Goal: Find contact information: Find contact information

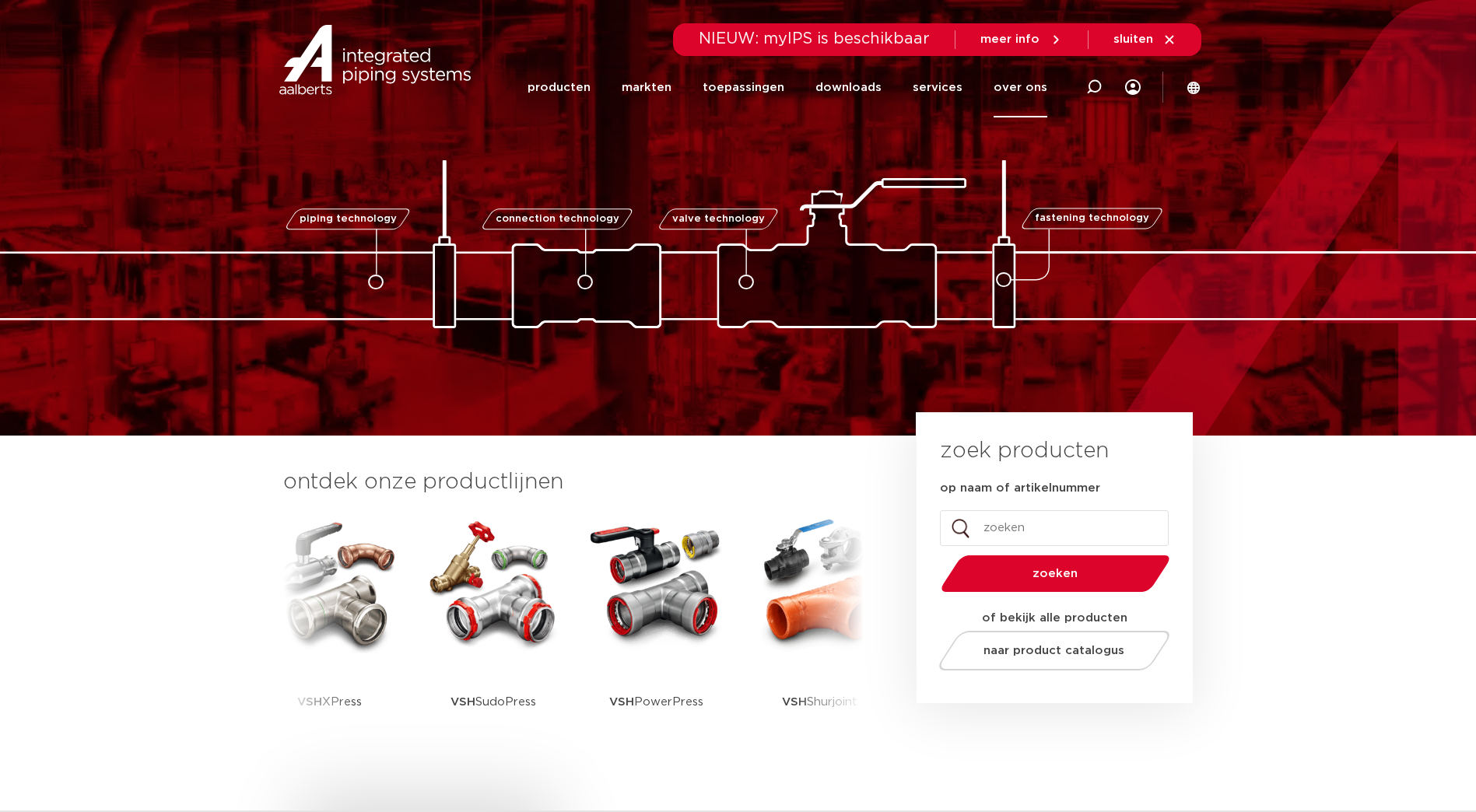
click at [1025, 86] on link "over ons" at bounding box center [1020, 87] width 54 height 60
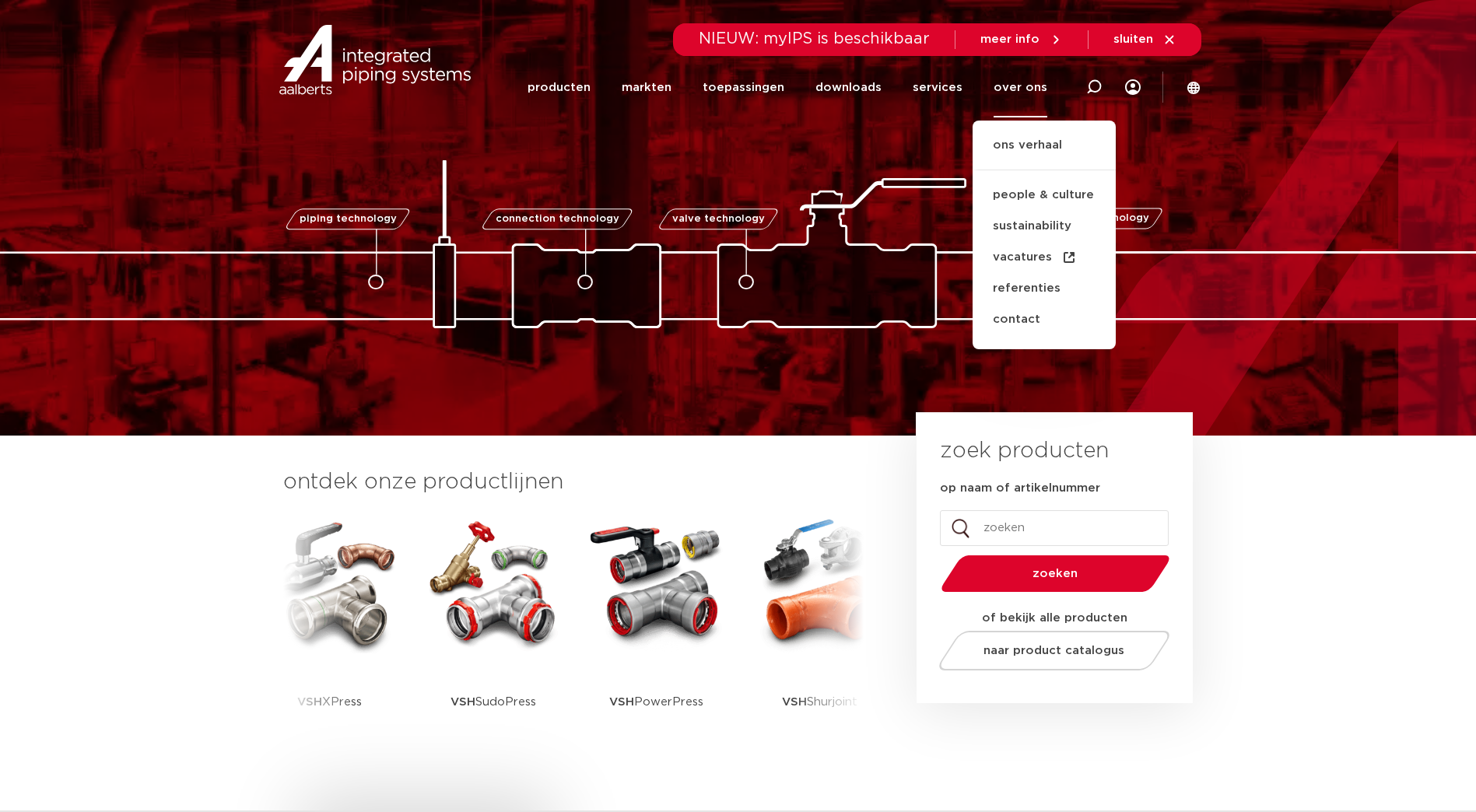
click at [1026, 86] on link "over ons" at bounding box center [1020, 87] width 54 height 60
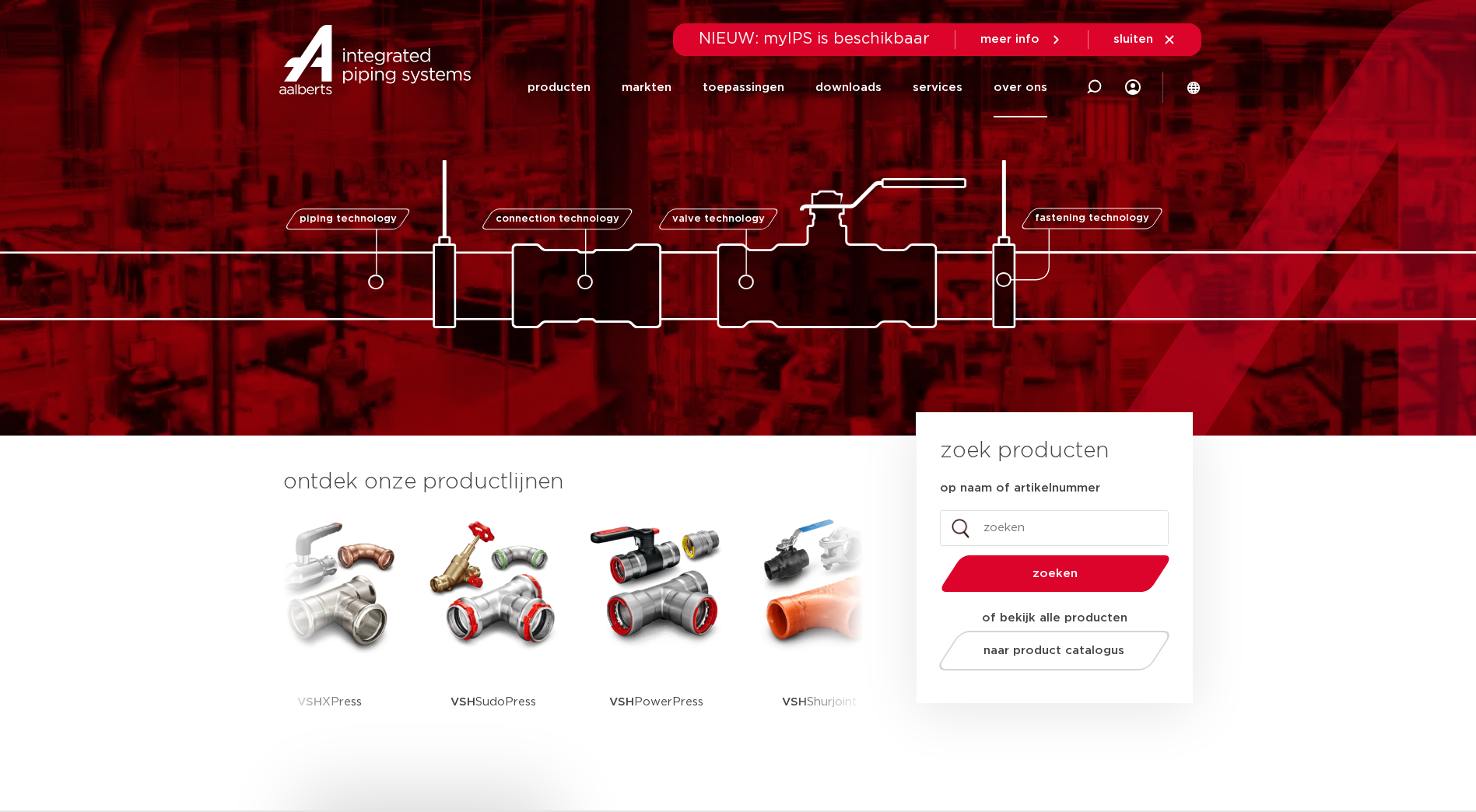
click at [1026, 86] on link "over ons" at bounding box center [1020, 87] width 54 height 60
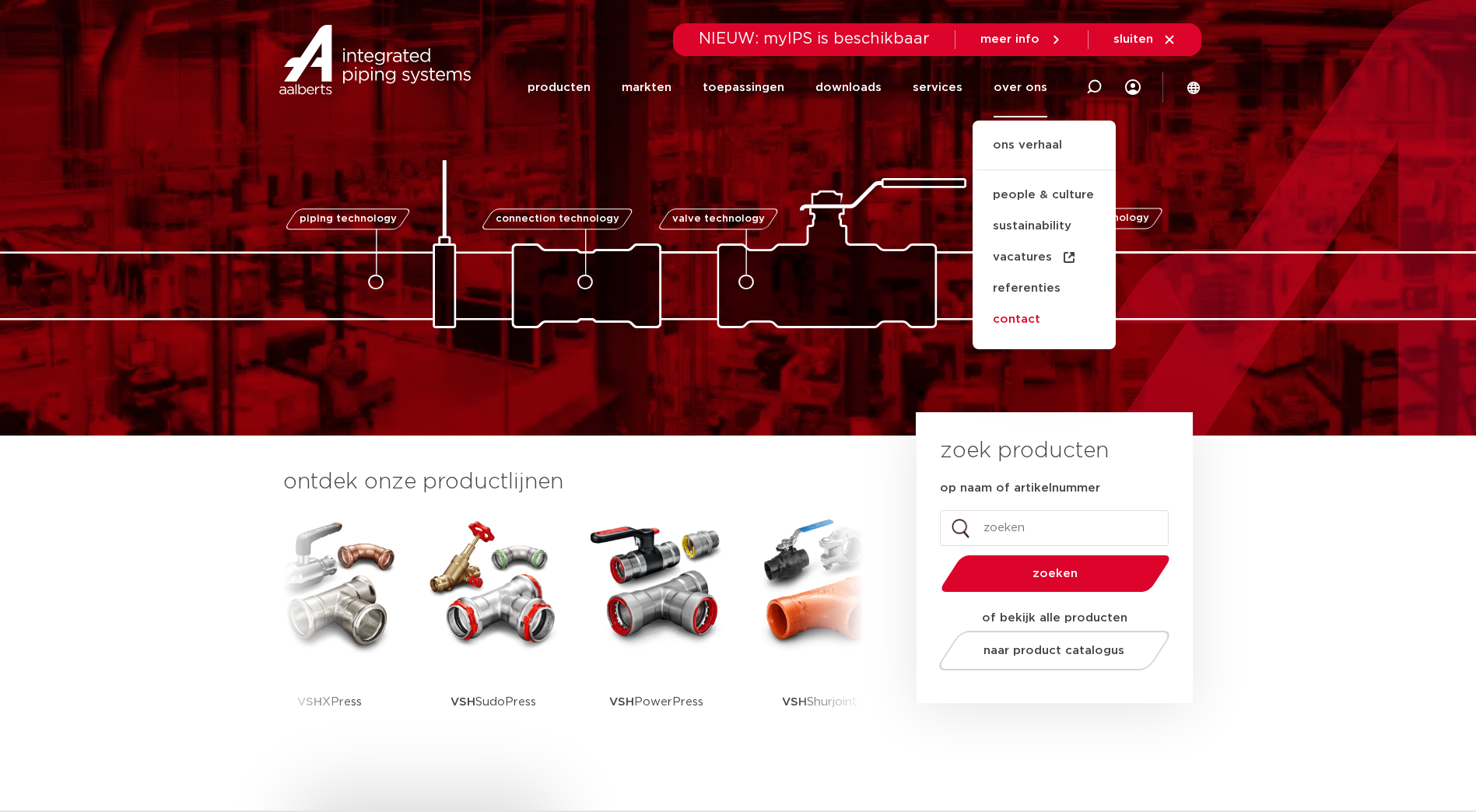
click at [1030, 317] on link "contact" at bounding box center [1044, 320] width 143 height 31
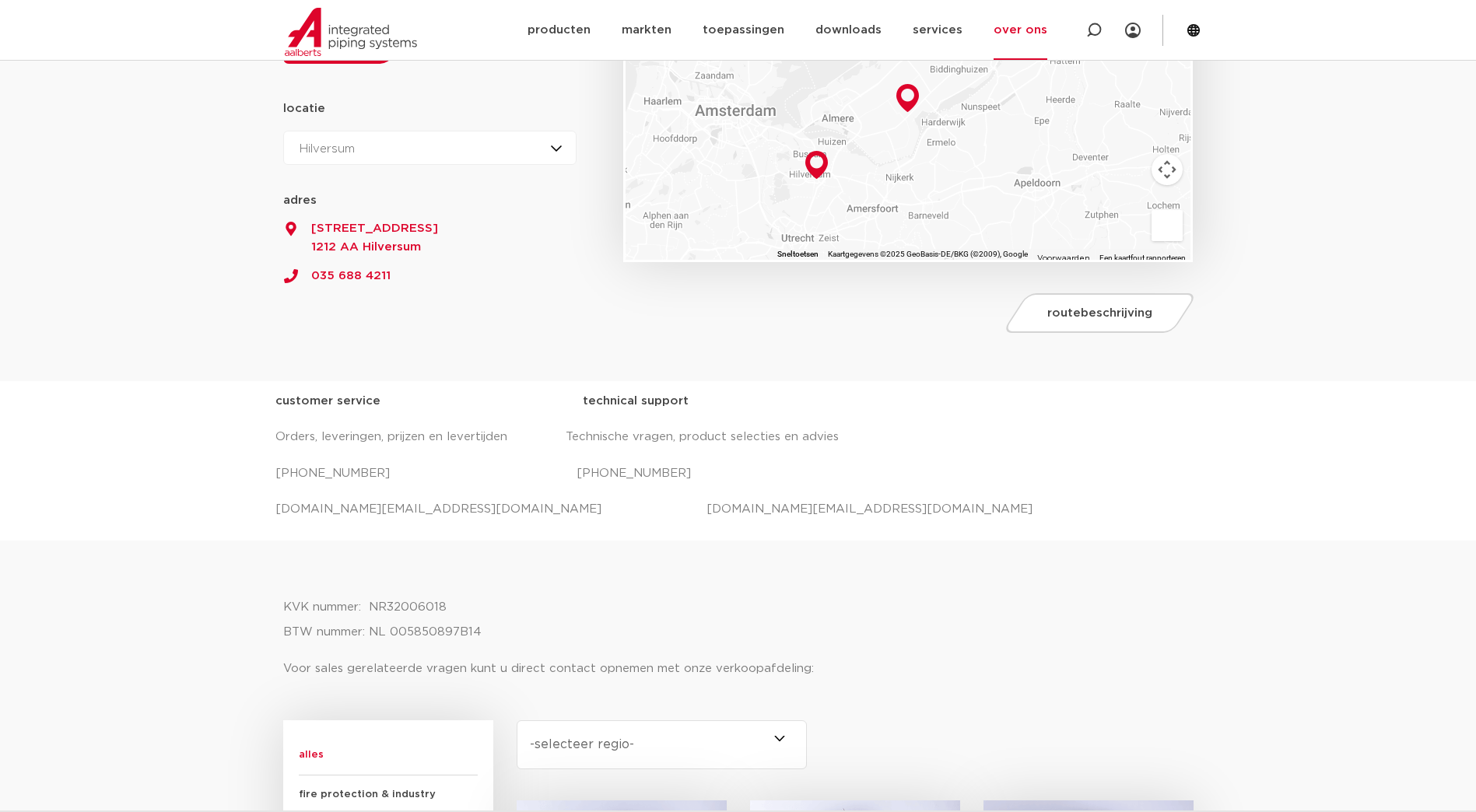
scroll to position [389, 0]
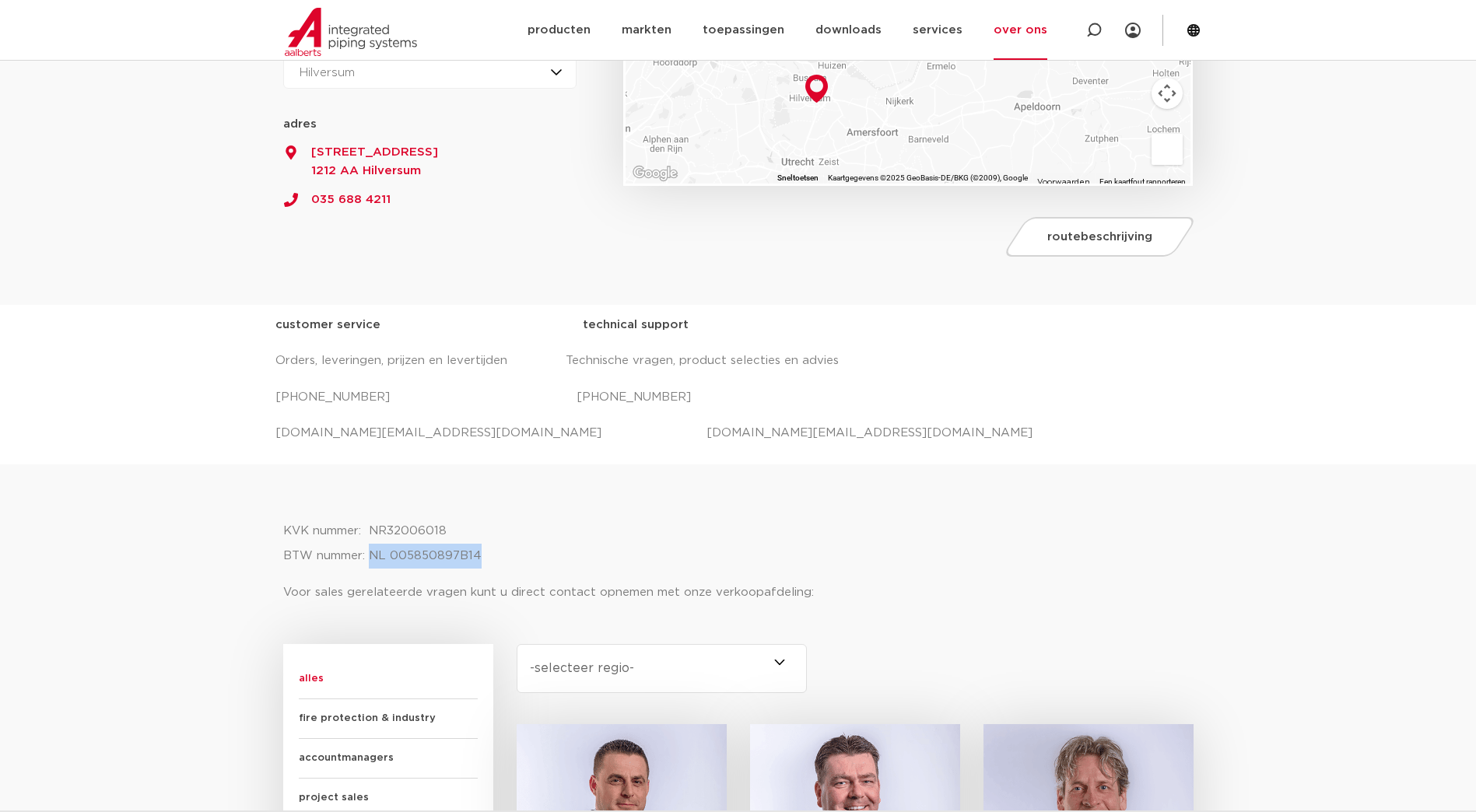
drag, startPoint x: 371, startPoint y: 553, endPoint x: 480, endPoint y: 553, distance: 109.0
click at [480, 553] on p "KVK nummer: NR32006018 BTW nummer: NL 005850897B14" at bounding box center [738, 544] width 910 height 49
copy p "NL 005850897B14"
